Goal: Answer question/provide support: Share knowledge or assist other users

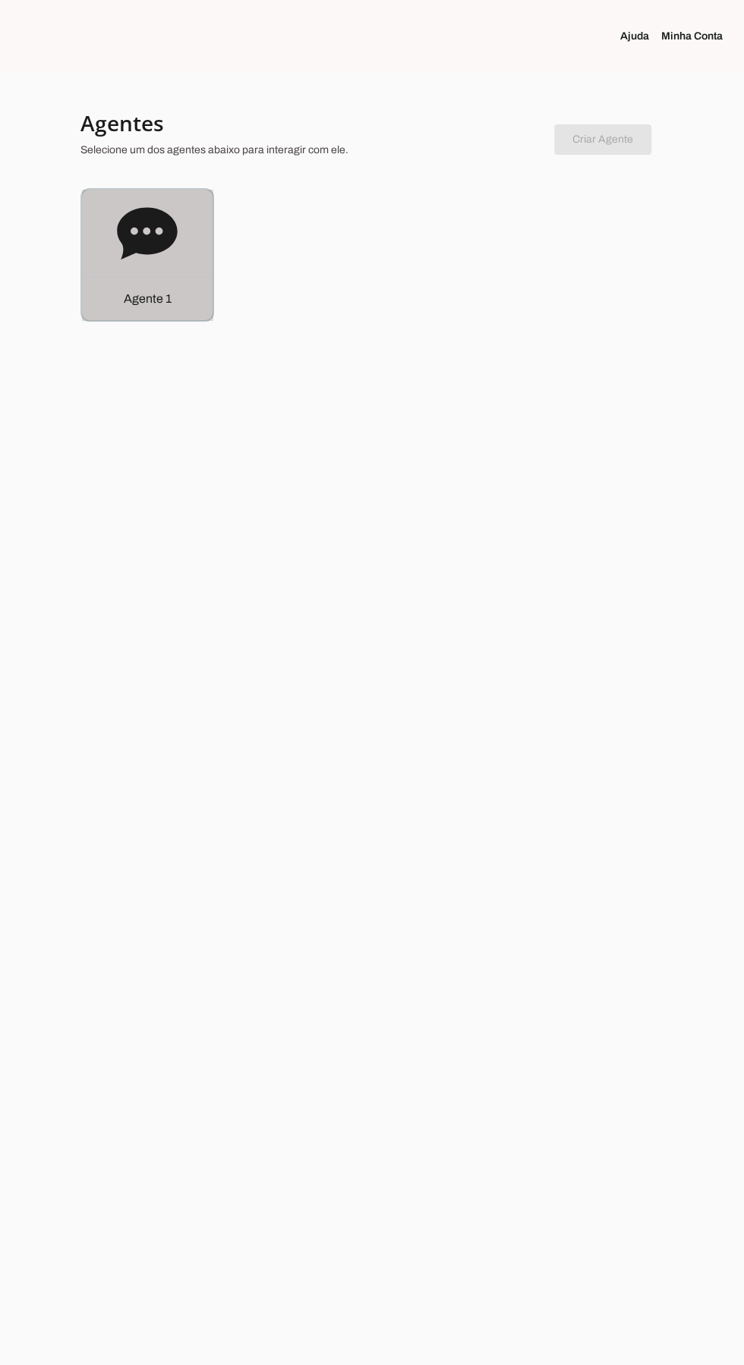
click at [132, 258] on icon at bounding box center [147, 233] width 61 height 61
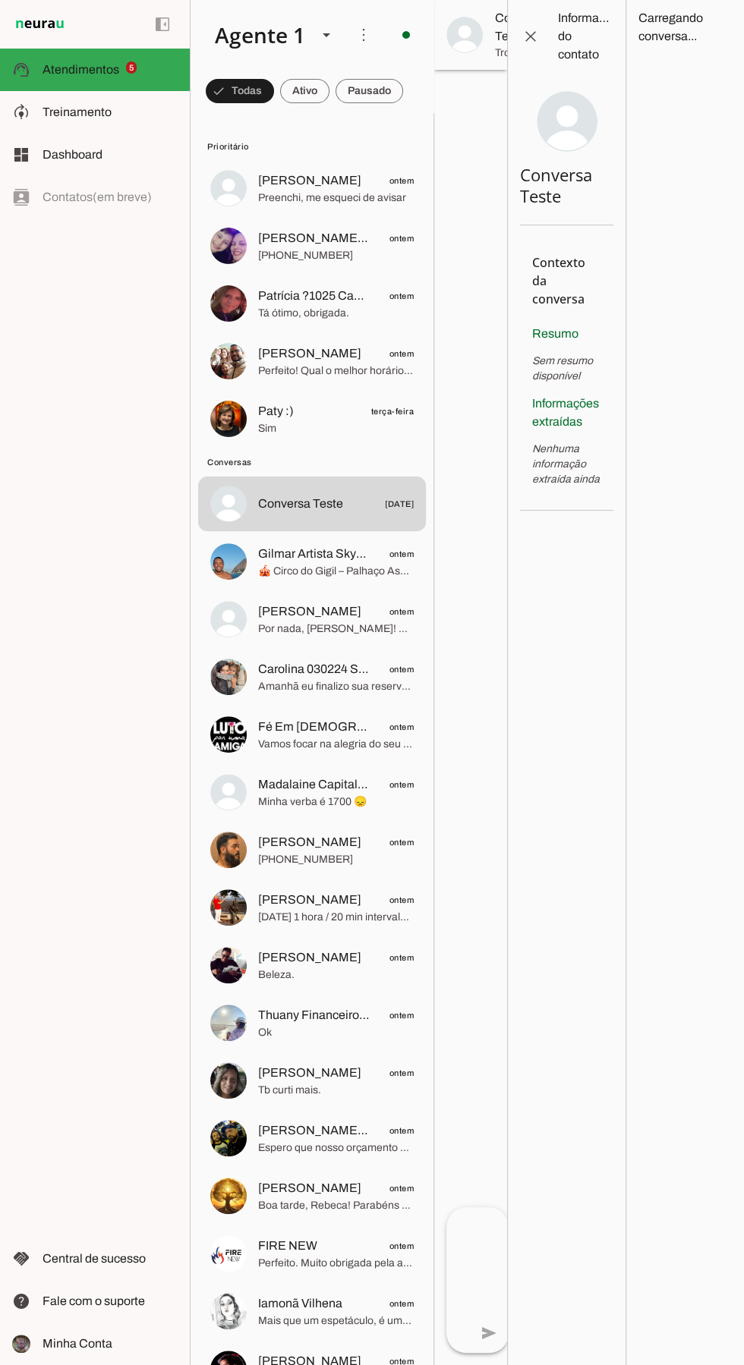
click at [293, 212] on md-item "[PERSON_NAME] ontem Preenchi, me esqueci de avisar" at bounding box center [312, 188] width 228 height 55
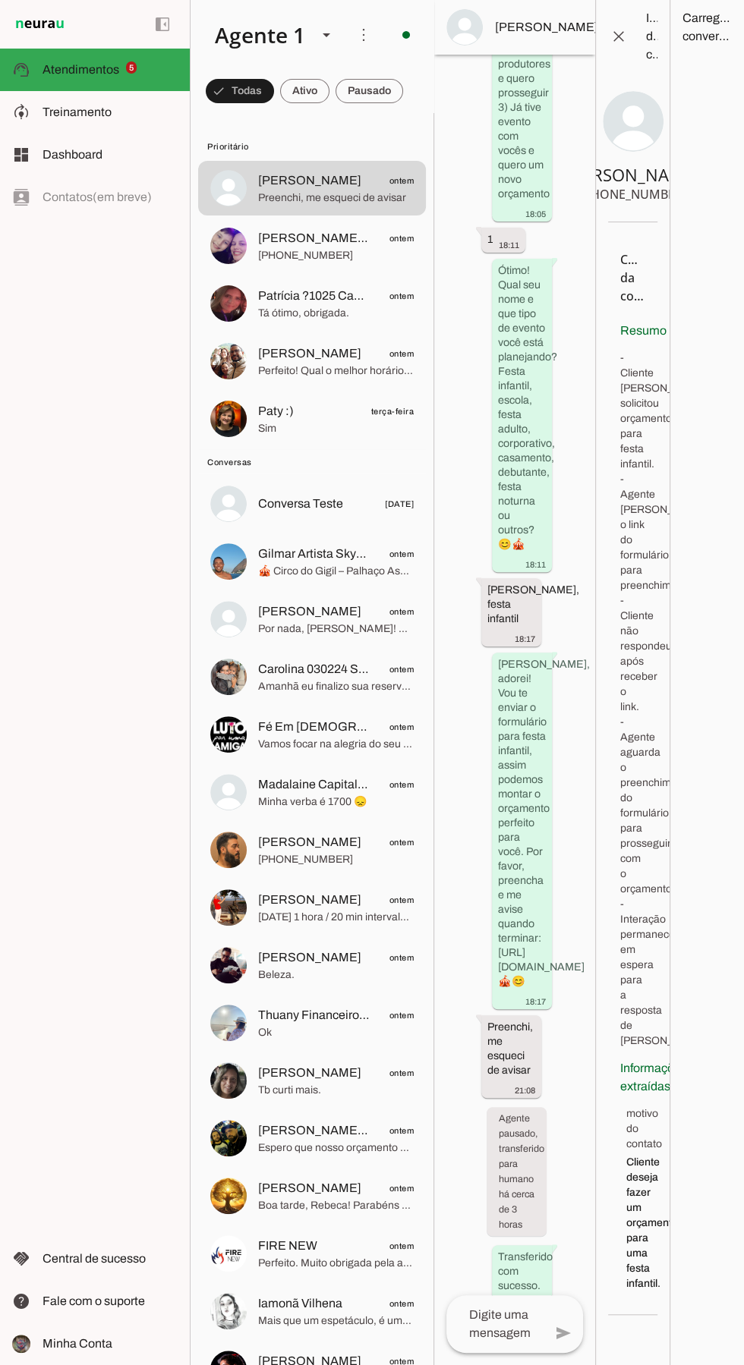
scroll to position [609, 0]
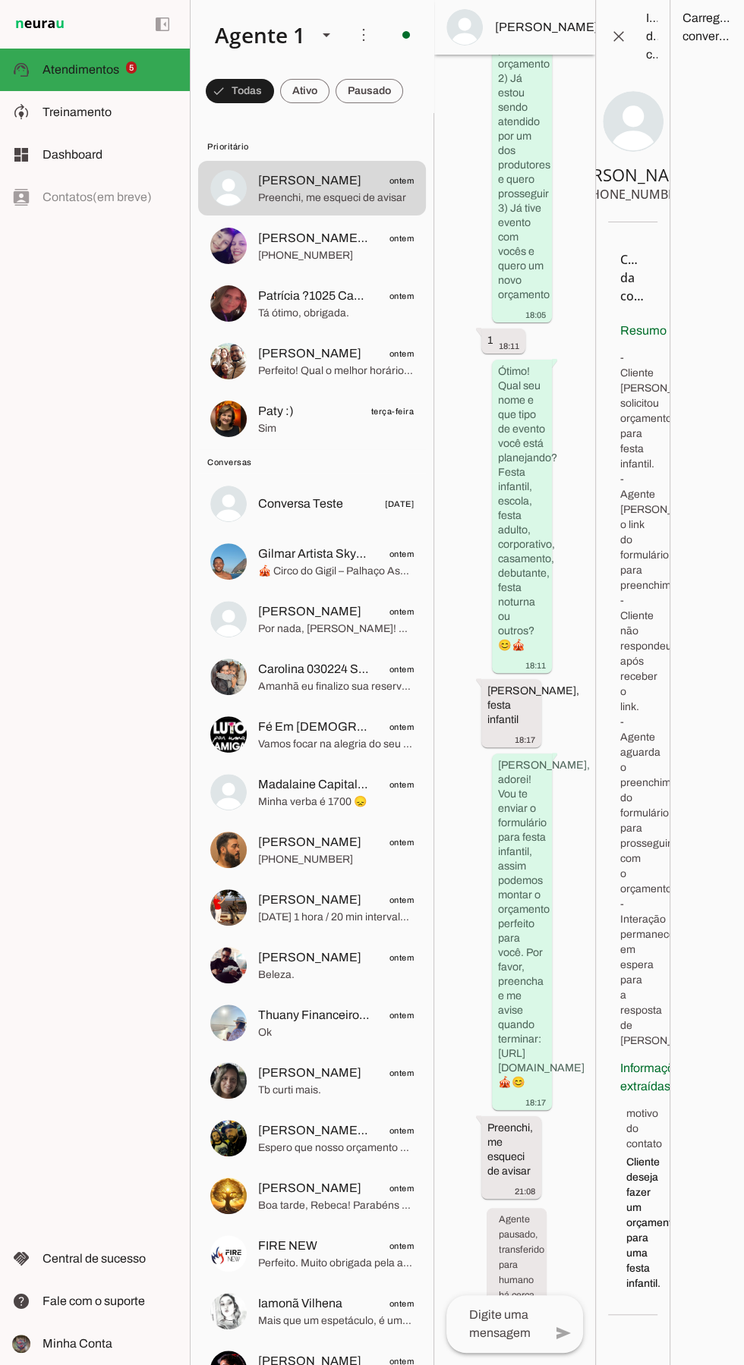
click at [322, 216] on md-item "Gilmar Artista Skyrunner ontem" at bounding box center [312, 188] width 228 height 55
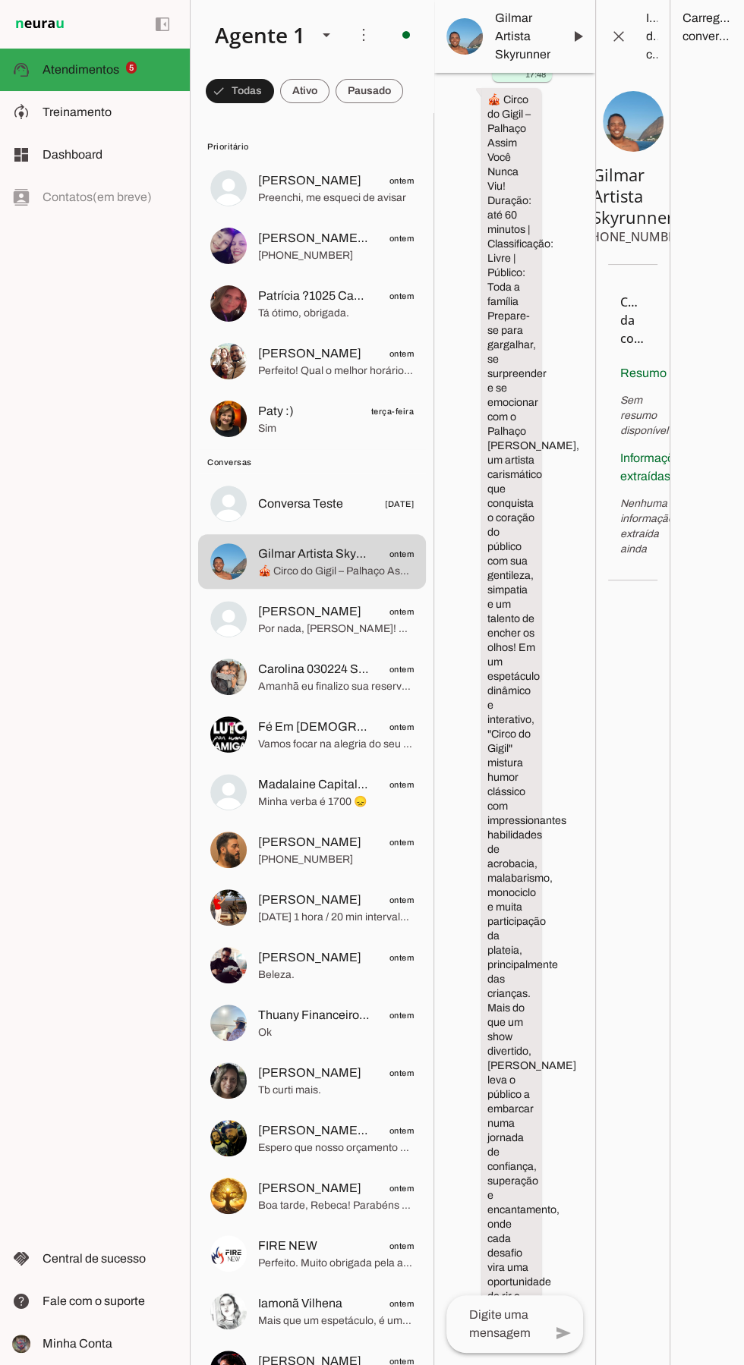
scroll to position [13855, 0]
click at [273, 216] on md-item "Patrícia ?1025 Cabo Frio Clientechuru ontem Tá ótimo, obrigada." at bounding box center [312, 188] width 228 height 55
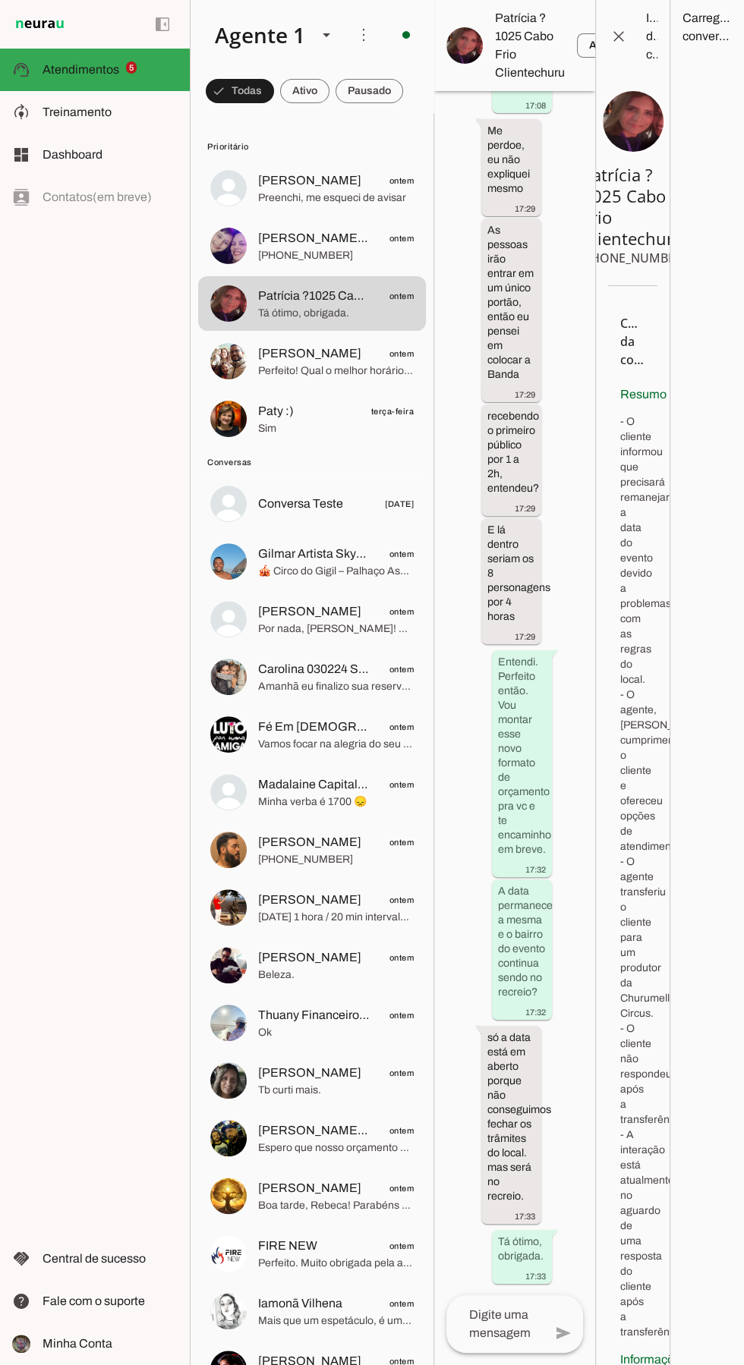
scroll to position [4088, 0]
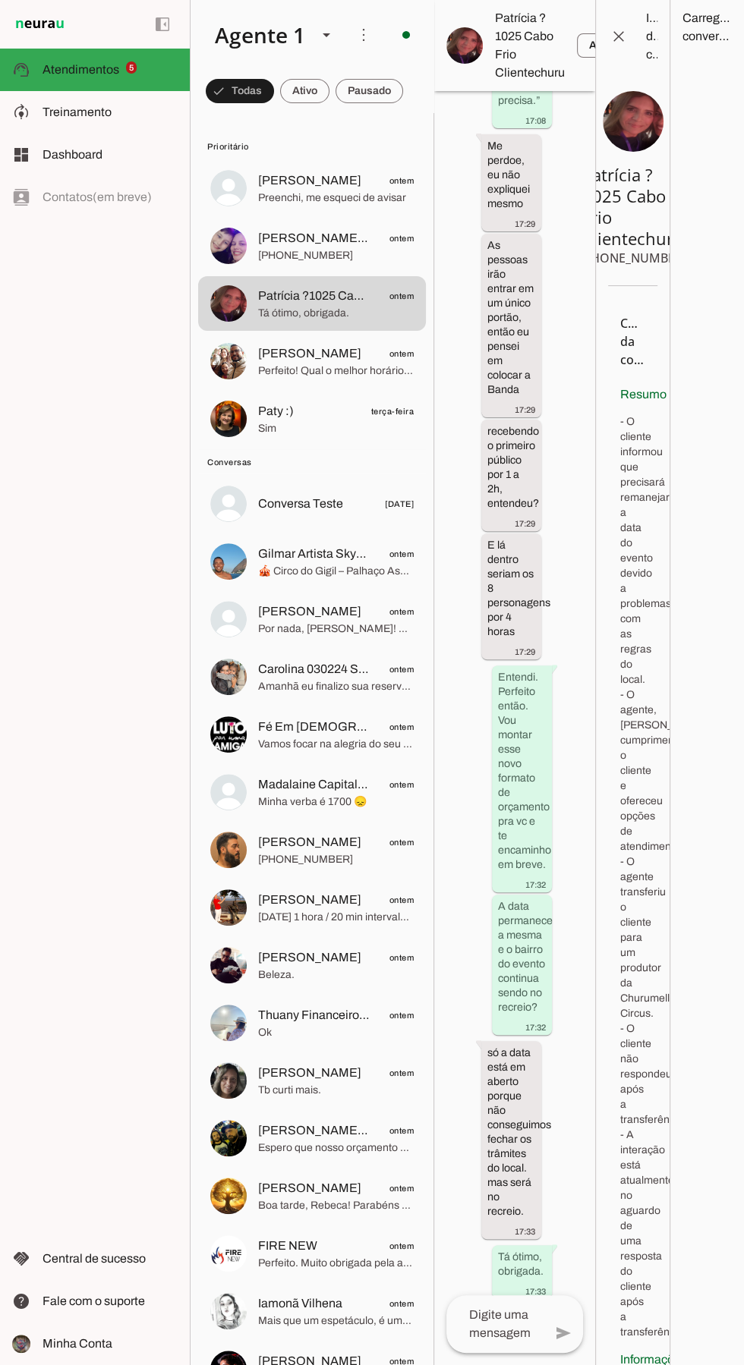
click at [235, 239] on img at bounding box center [228, 246] width 36 height 36
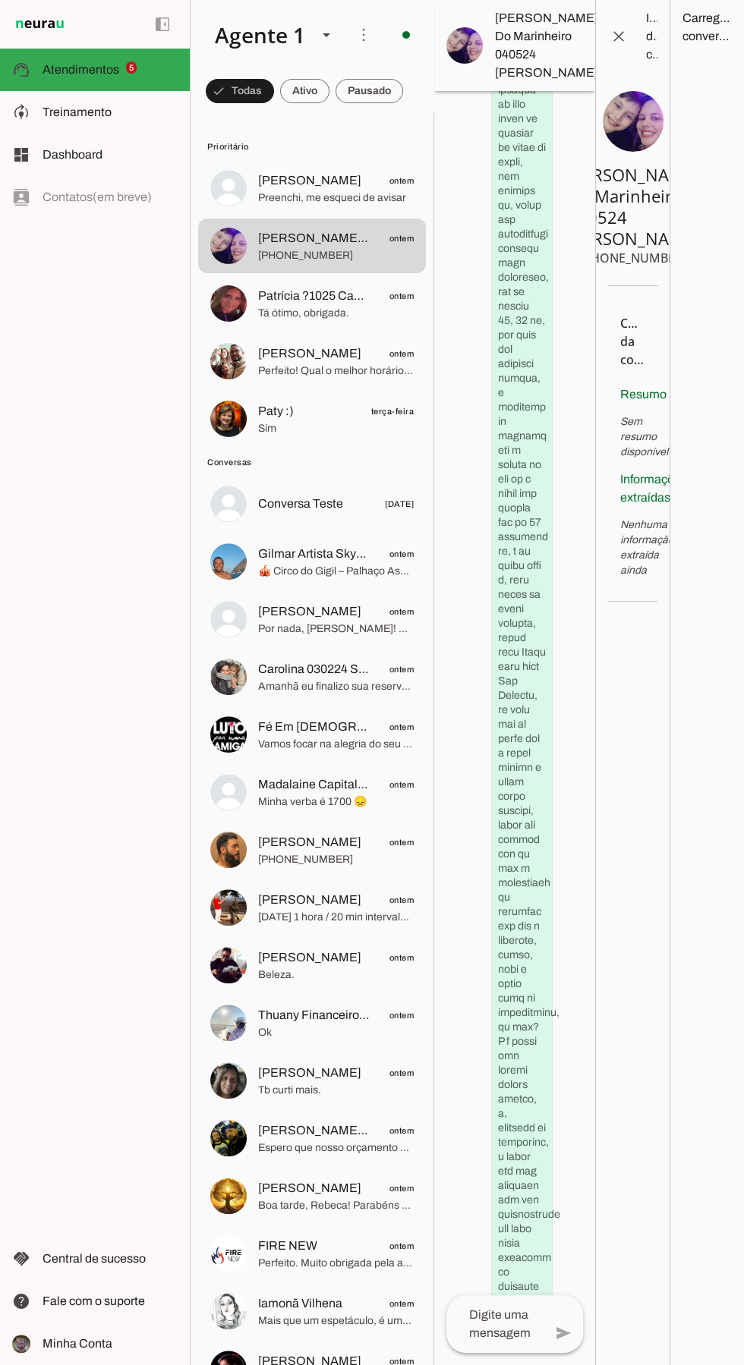
scroll to position [9487, 0]
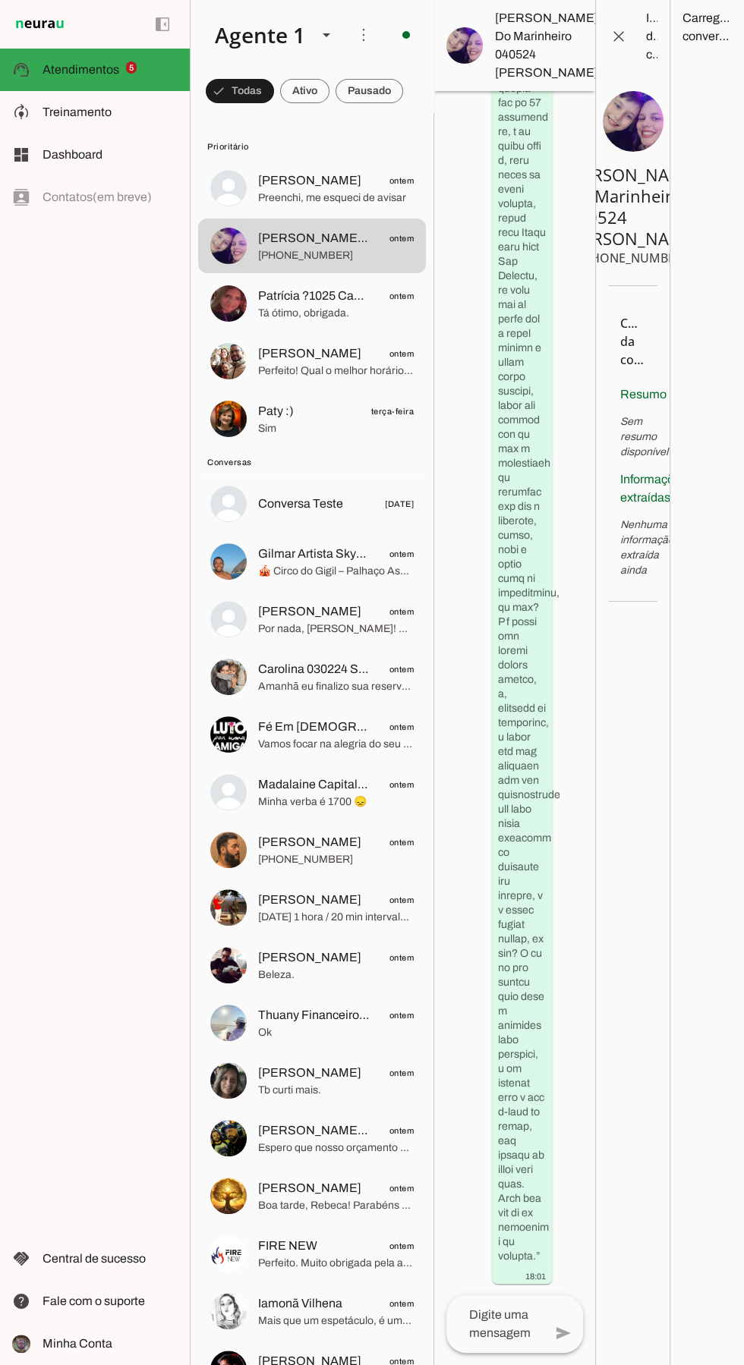
click at [244, 216] on md-item "[PERSON_NAME] ontem Perfeito! Qual o melhor horário pra vc?" at bounding box center [312, 188] width 228 height 55
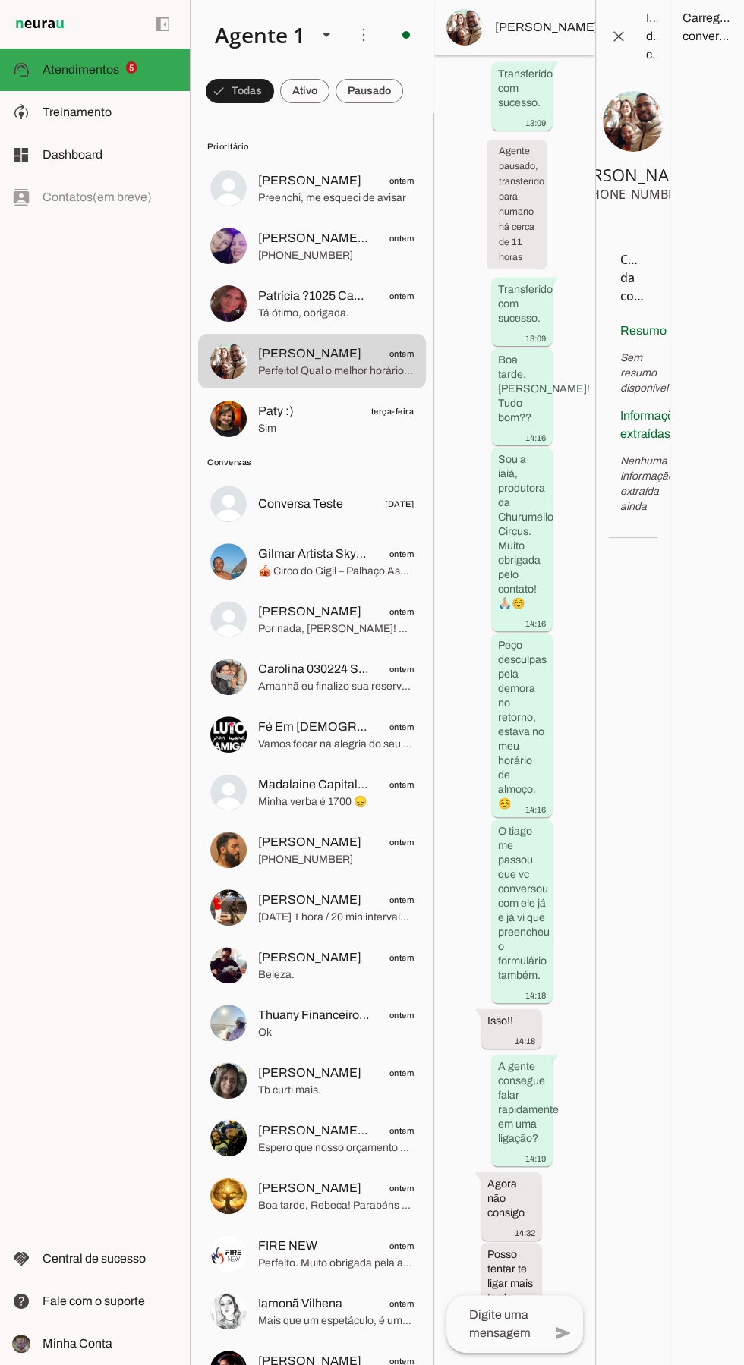
scroll to position [3125, 0]
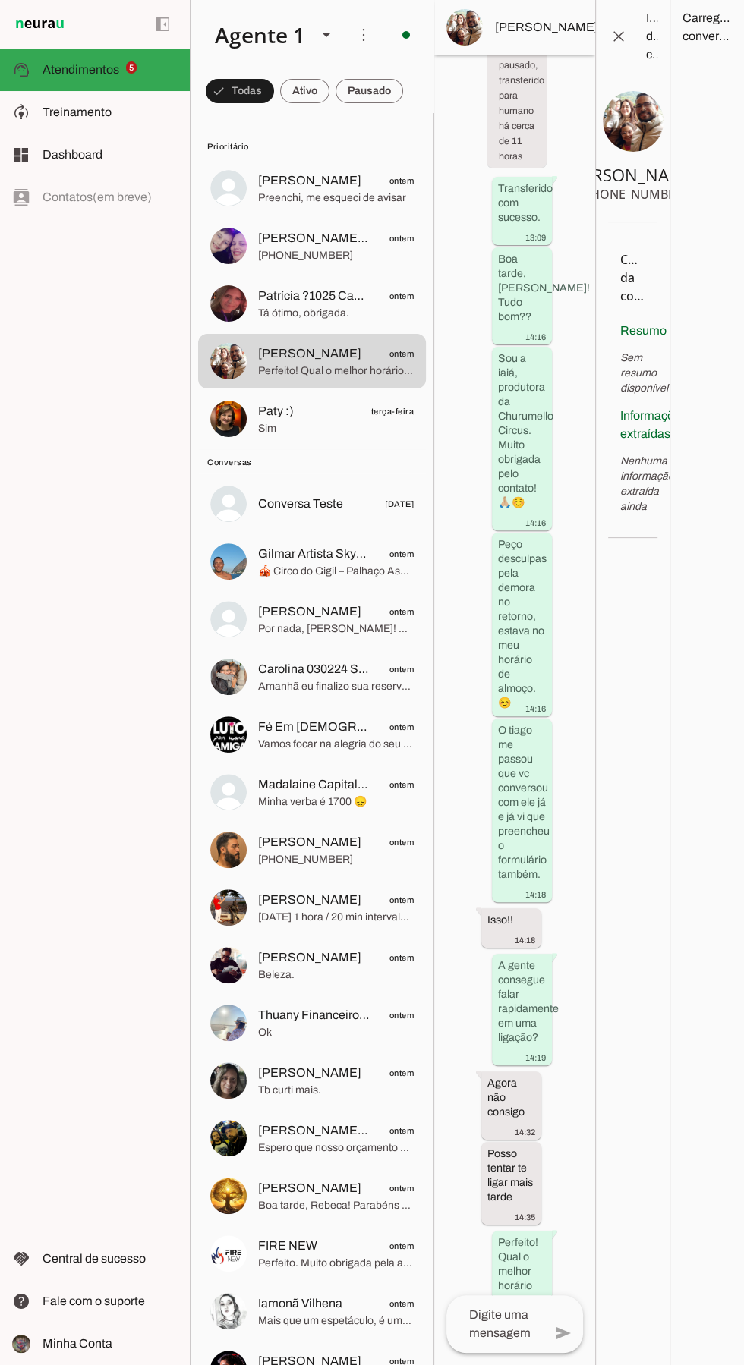
click at [335, 622] on span "Por nada, [PERSON_NAME]! Qualquer coisa, estou aqui para ajudar! 😊🎪" at bounding box center [336, 629] width 156 height 15
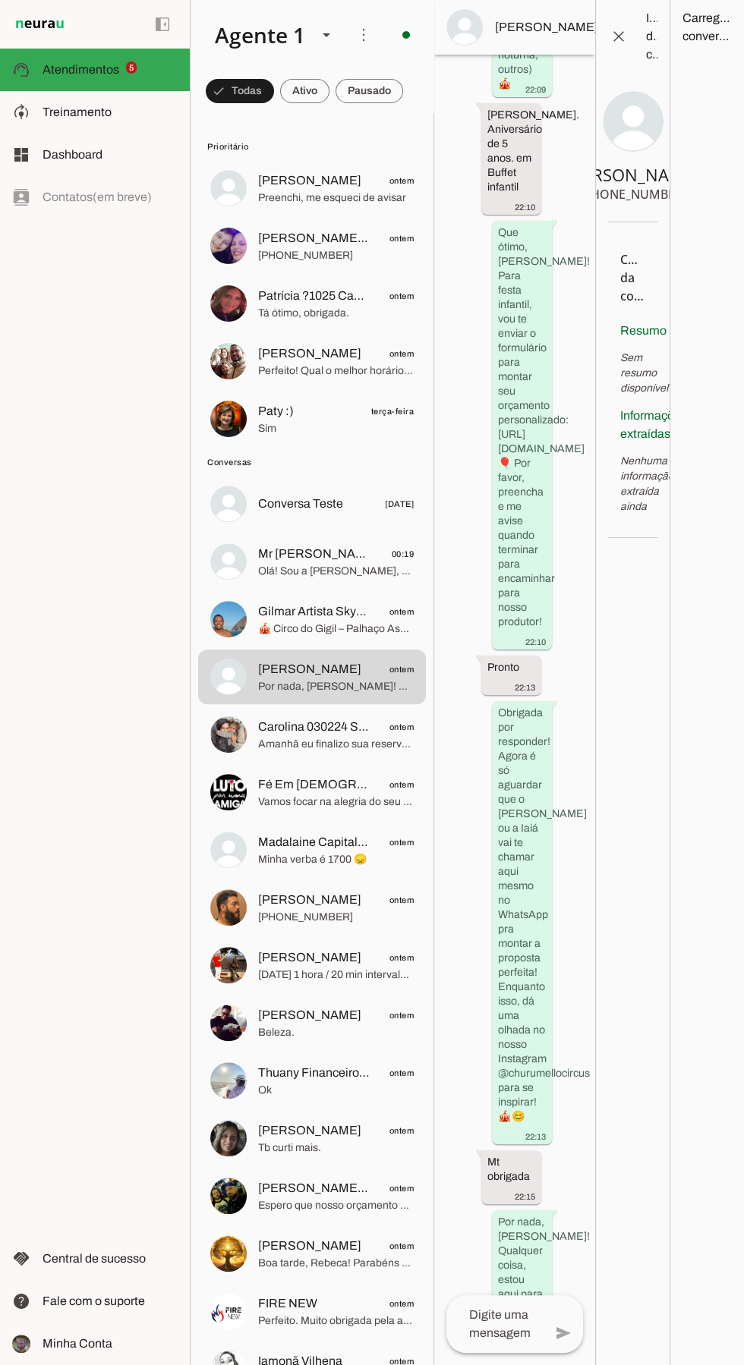
scroll to position [1337, 0]
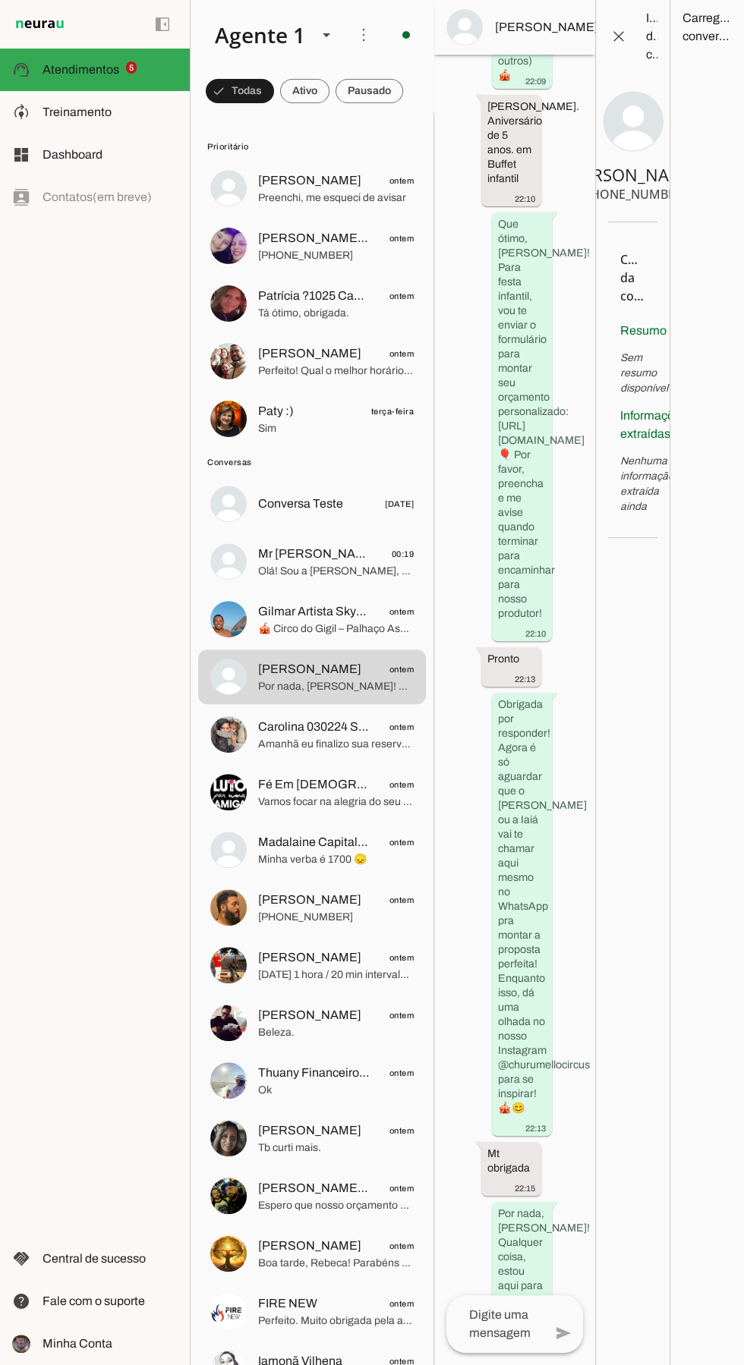
click at [319, 578] on span "Olá! Sou a [PERSON_NAME], sua assistente virtual da Churumello Circus, estou aq…" at bounding box center [336, 571] width 156 height 15
